Goal: Transaction & Acquisition: Obtain resource

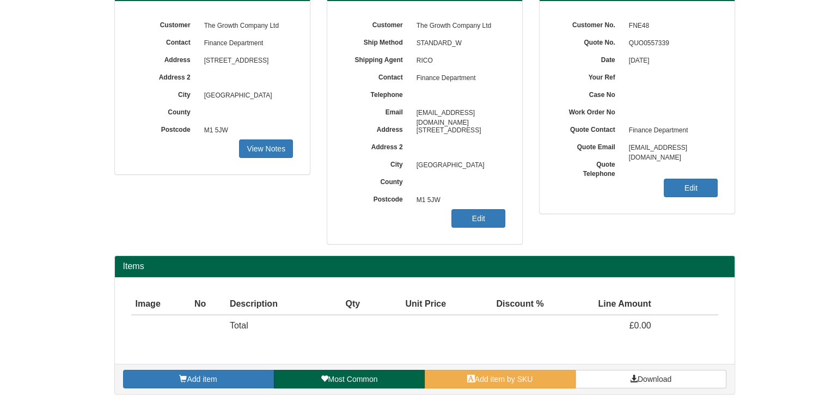
scroll to position [126, 0]
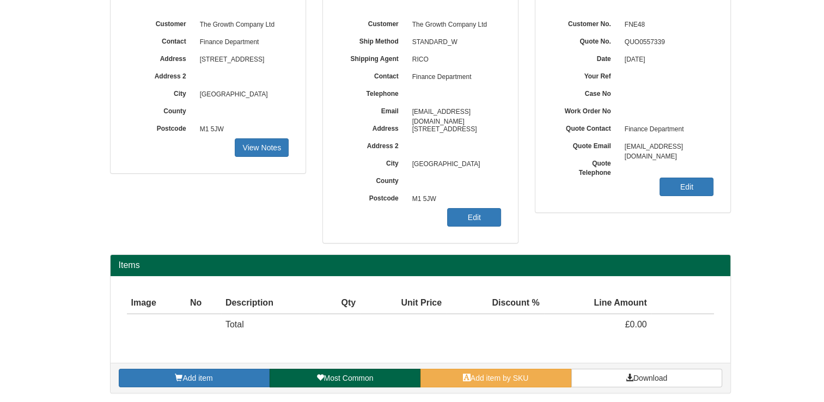
click at [523, 365] on div "Add item Most Common Add item by SKU Download" at bounding box center [421, 378] width 620 height 30
click at [511, 375] on span "Add item by SKU" at bounding box center [499, 378] width 58 height 9
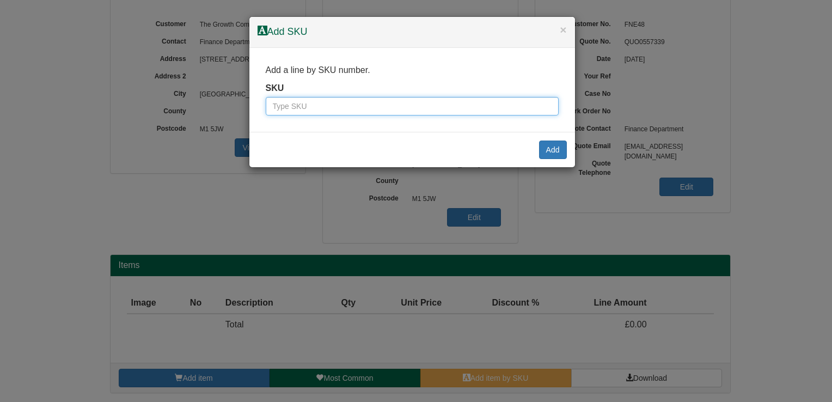
click at [301, 102] on input "text" at bounding box center [412, 106] width 293 height 19
paste input "100144435"
type input "100144435"
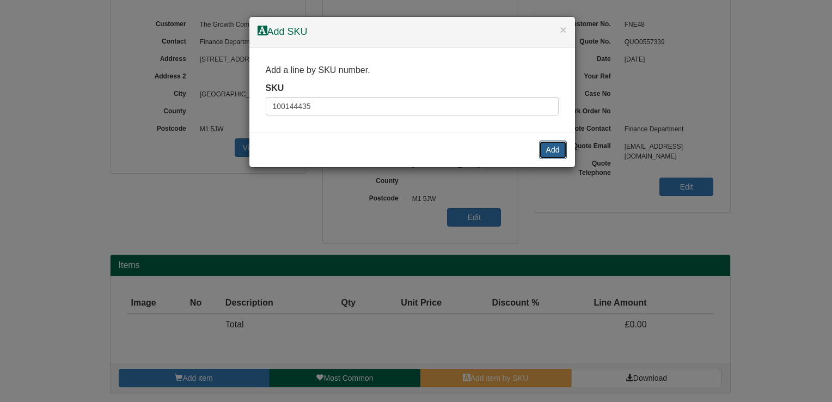
click at [557, 156] on button "Add" at bounding box center [553, 149] width 28 height 19
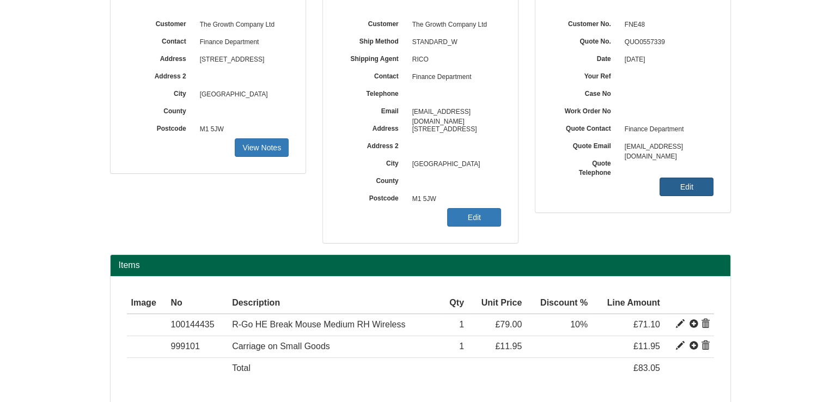
click at [662, 183] on link "Edit" at bounding box center [686, 187] width 54 height 19
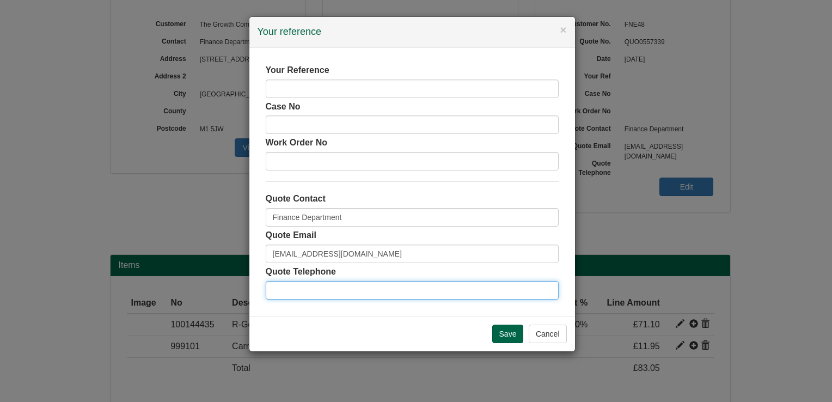
click at [360, 282] on input "text" at bounding box center [412, 290] width 293 height 19
paste input "Isabelle Farquhar"
type input "Isabelle Farquhar"
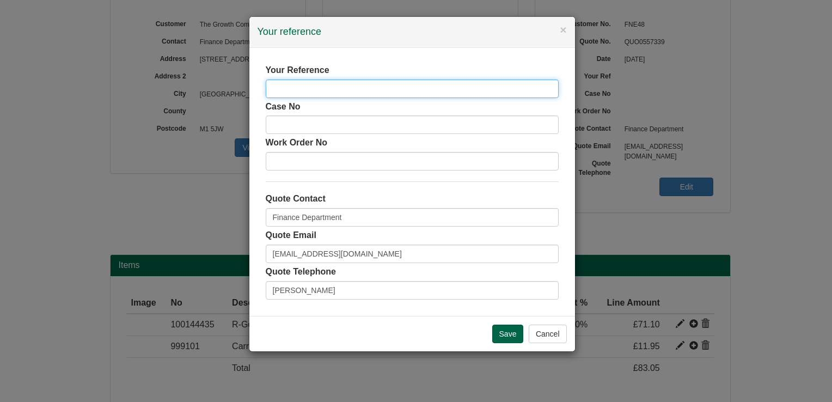
click at [314, 95] on input "text" at bounding box center [412, 88] width 293 height 19
paste input "Isabelle Farquhar"
type input "Isabelle Farquhar"
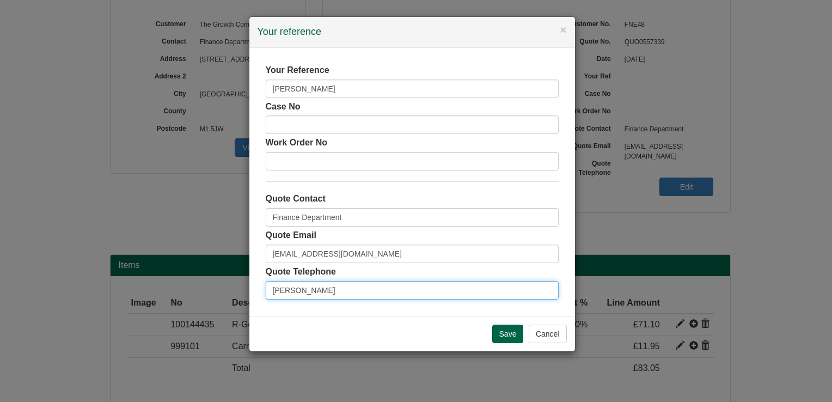
drag, startPoint x: 344, startPoint y: 288, endPoint x: 131, endPoint y: 281, distance: 213.0
click at [131, 281] on div "× Your reference Your Reference Isabelle Farquhar Case No Work Order No Quote C…" at bounding box center [416, 201] width 832 height 402
type input "r"
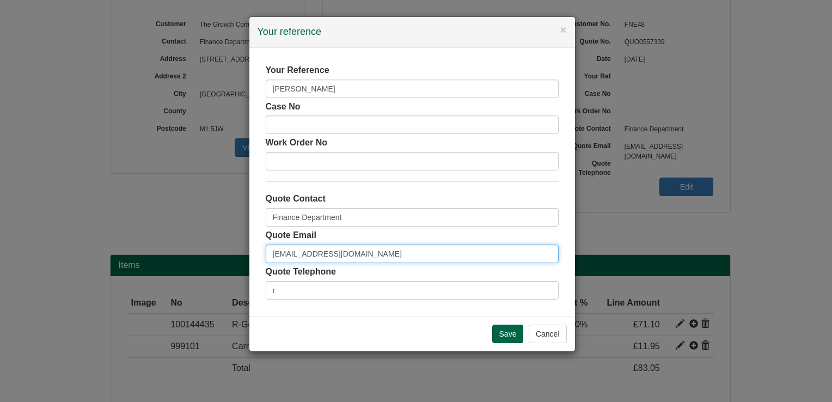
click at [333, 249] on input "[EMAIL_ADDRESS][DOMAIN_NAME]" at bounding box center [412, 253] width 293 height 19
type input "[DOMAIN_NAME][EMAIL_ADDRESS][PERSON_NAME][DOMAIN_NAME]"
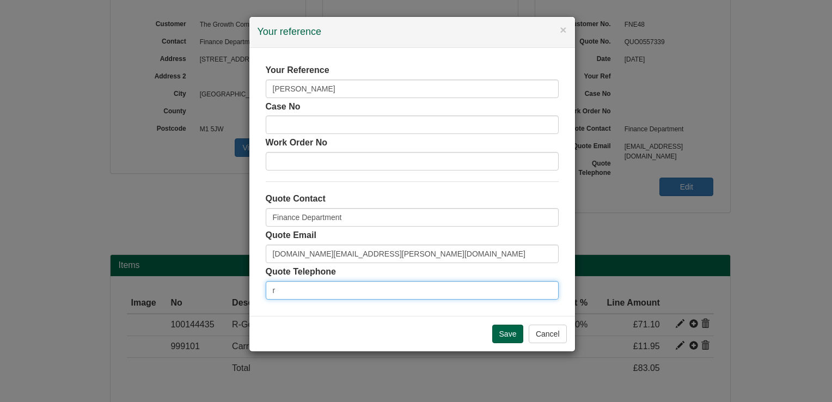
click at [325, 293] on input "r" at bounding box center [412, 290] width 293 height 19
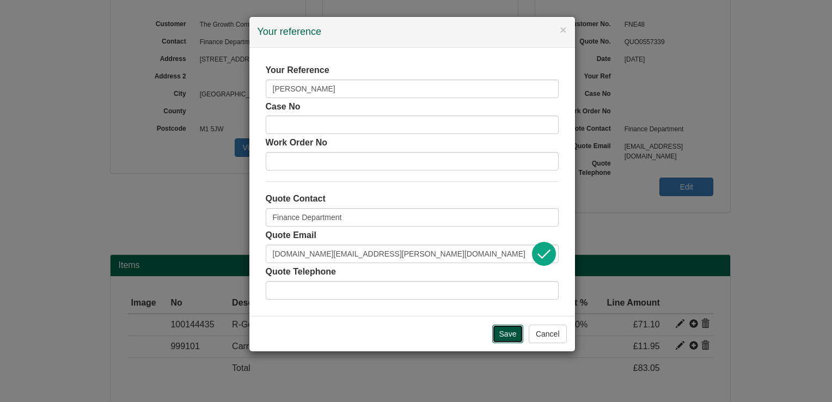
click at [510, 333] on input "Save" at bounding box center [508, 334] width 32 height 19
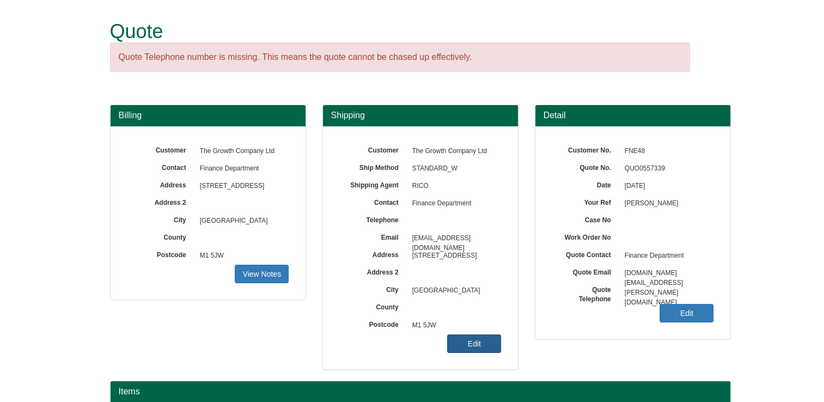
click at [481, 347] on link "Edit" at bounding box center [474, 343] width 54 height 19
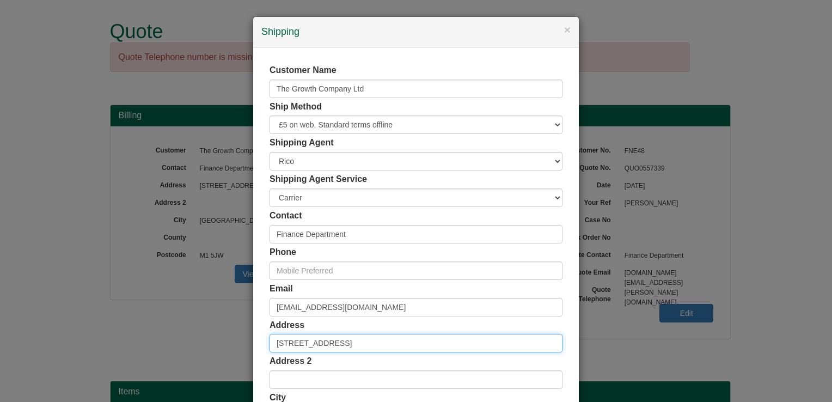
click at [273, 343] on input "[STREET_ADDRESS]" at bounding box center [416, 343] width 293 height 19
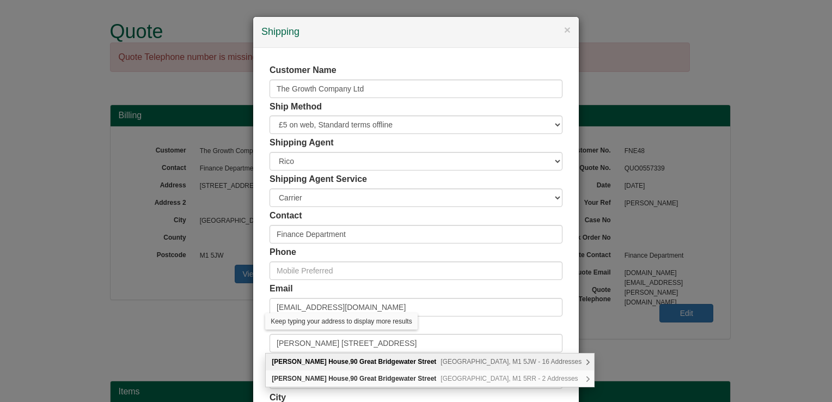
click at [359, 360] on b "Great Bridgewater" at bounding box center [387, 362] width 57 height 8
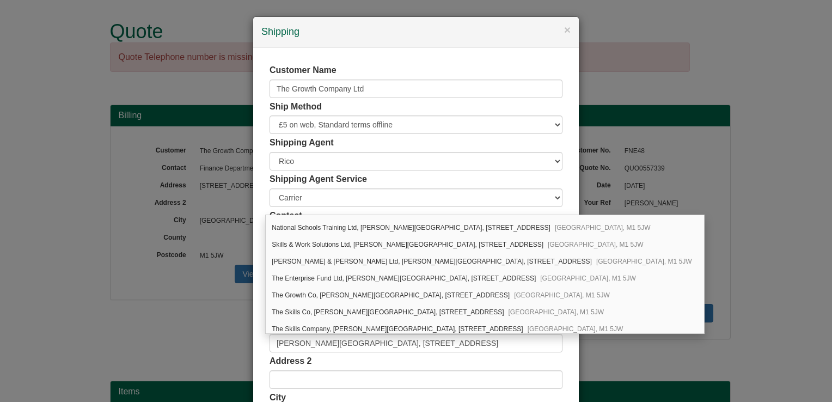
scroll to position [131, 0]
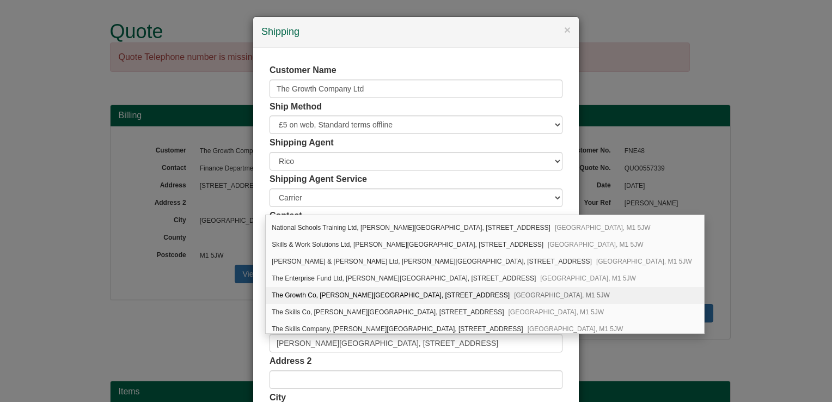
click at [514, 291] on span "Manchester, M1 5JW" at bounding box center [562, 295] width 96 height 8
type input "The Growth Co"
type input "[PERSON_NAME][GEOGRAPHIC_DATA], [STREET_ADDRESS]"
type input "[GEOGRAPHIC_DATA]"
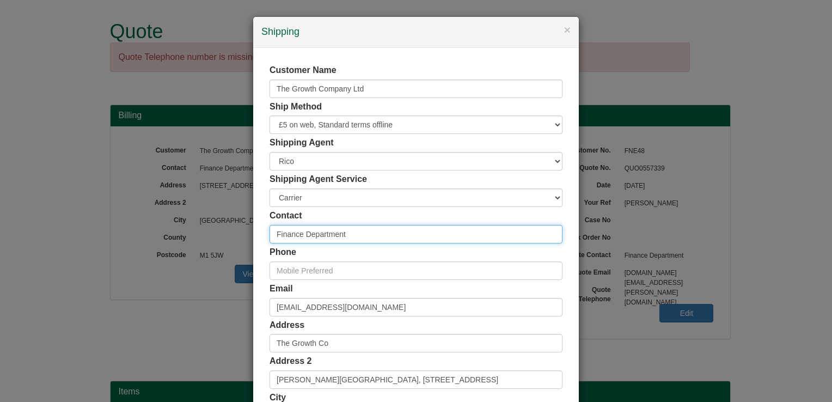
drag, startPoint x: 357, startPoint y: 235, endPoint x: 213, endPoint y: 240, distance: 144.4
click at [213, 240] on div "× Shipping Customer Name The Growth Company Ltd Ship Method Free of Charge £5 F…" at bounding box center [416, 201] width 832 height 402
type input "[PERSON_NAME]"
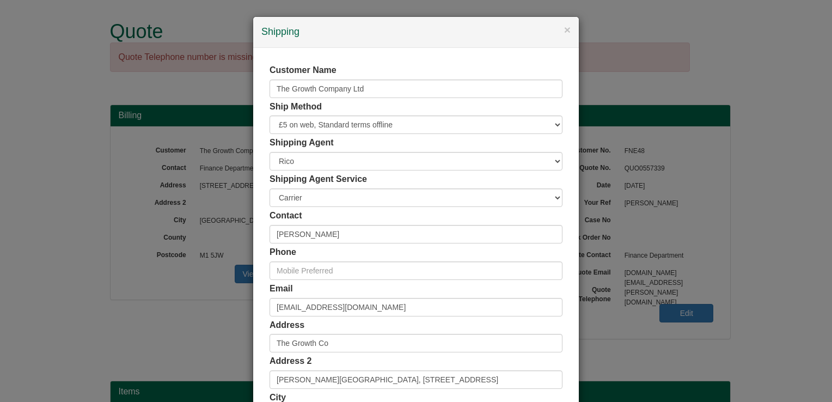
click at [543, 329] on div "Address The Growth Co" at bounding box center [416, 336] width 293 height 34
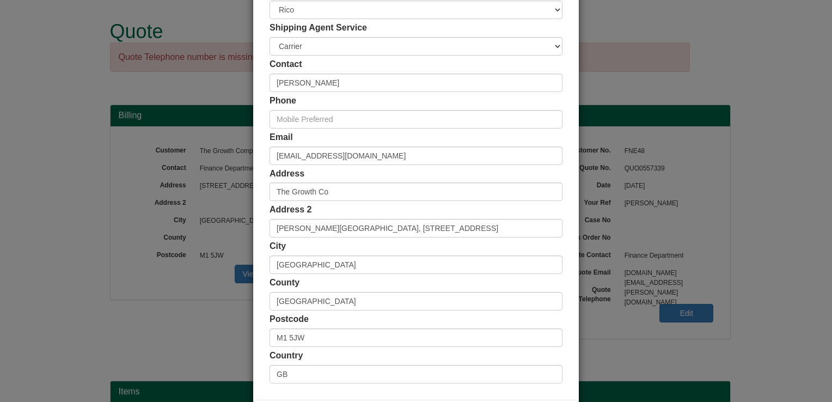
scroll to position [200, 0]
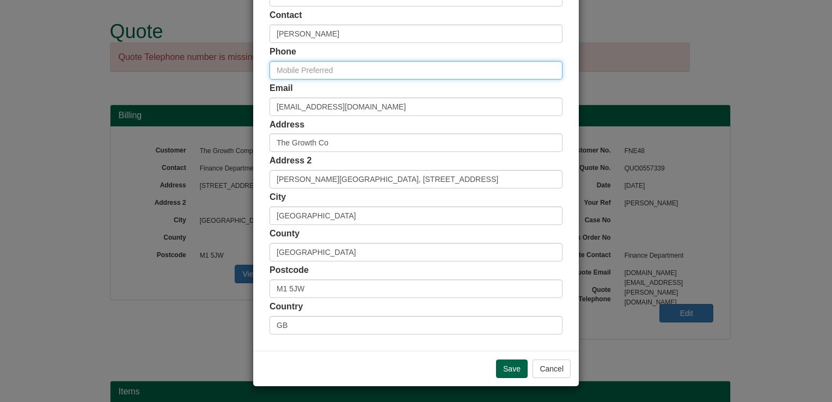
click at [352, 66] on input "text" at bounding box center [416, 70] width 293 height 19
paste input "07776 998 901"
type input "07776 998 901"
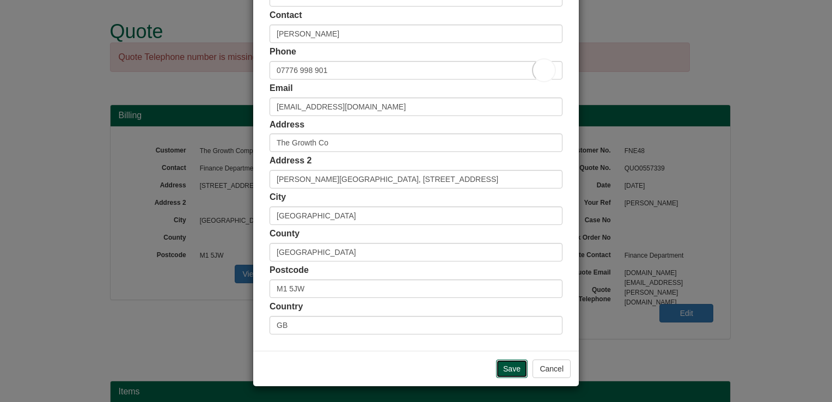
click at [516, 369] on input "Save" at bounding box center [512, 368] width 32 height 19
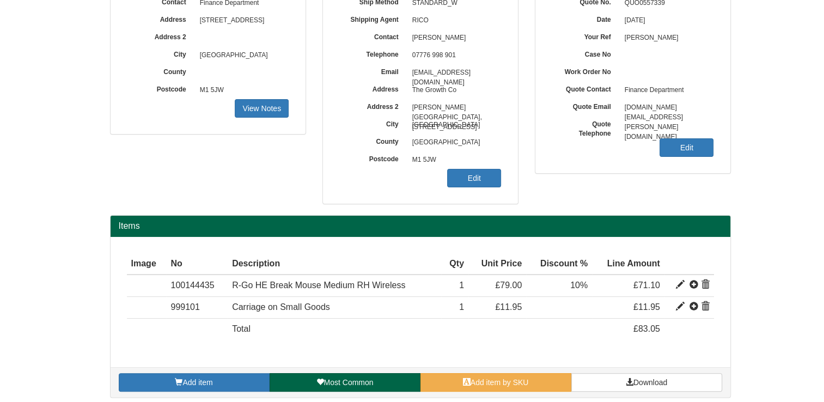
scroll to position [170, 0]
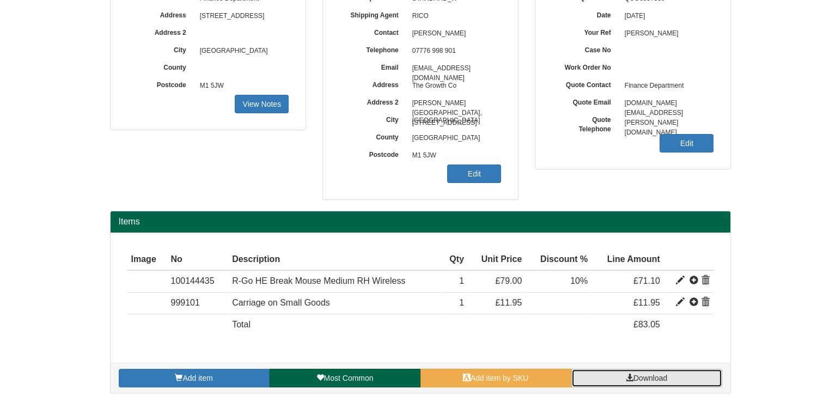
click at [582, 378] on link "Download" at bounding box center [646, 378] width 151 height 19
